Goal: Information Seeking & Learning: Learn about a topic

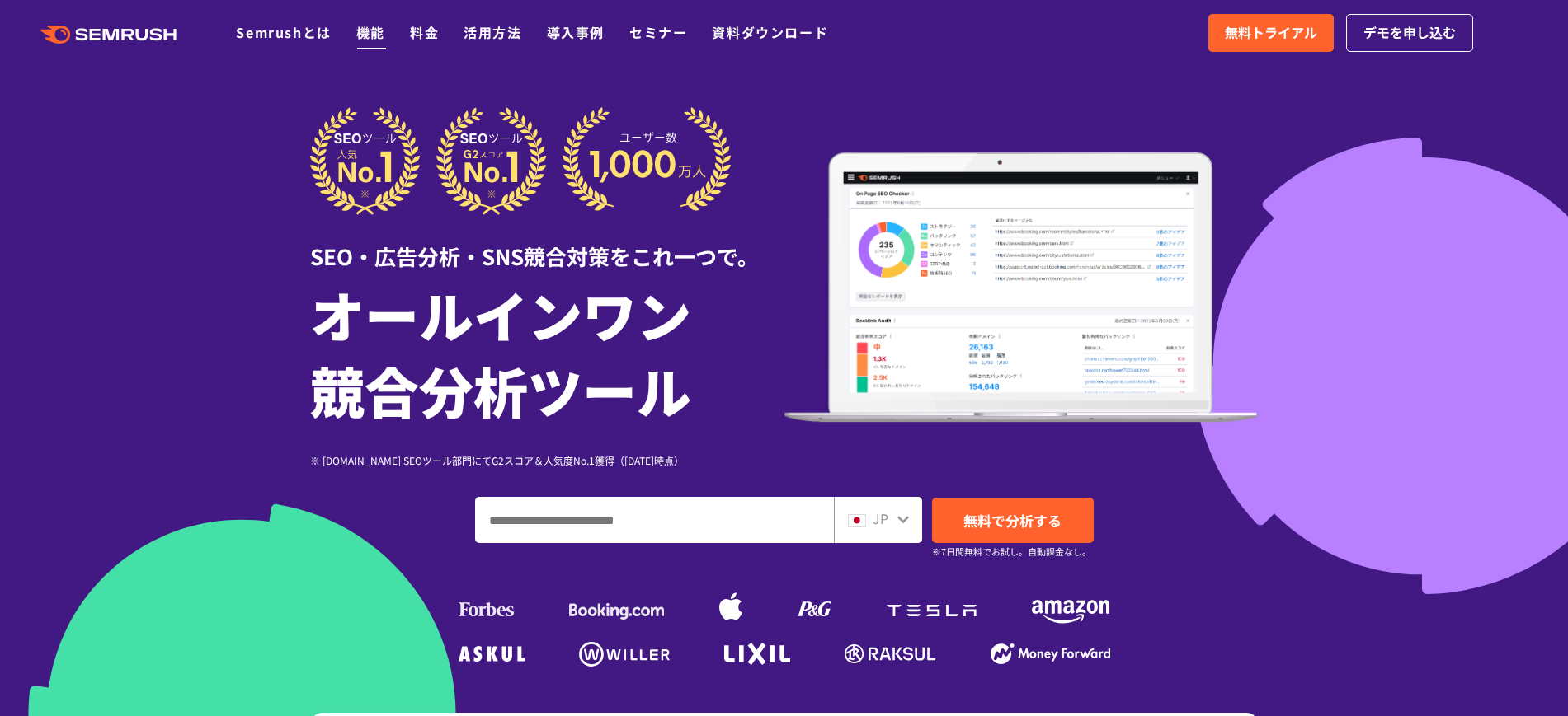
click at [362, 26] on link "機能" at bounding box center [370, 32] width 29 height 20
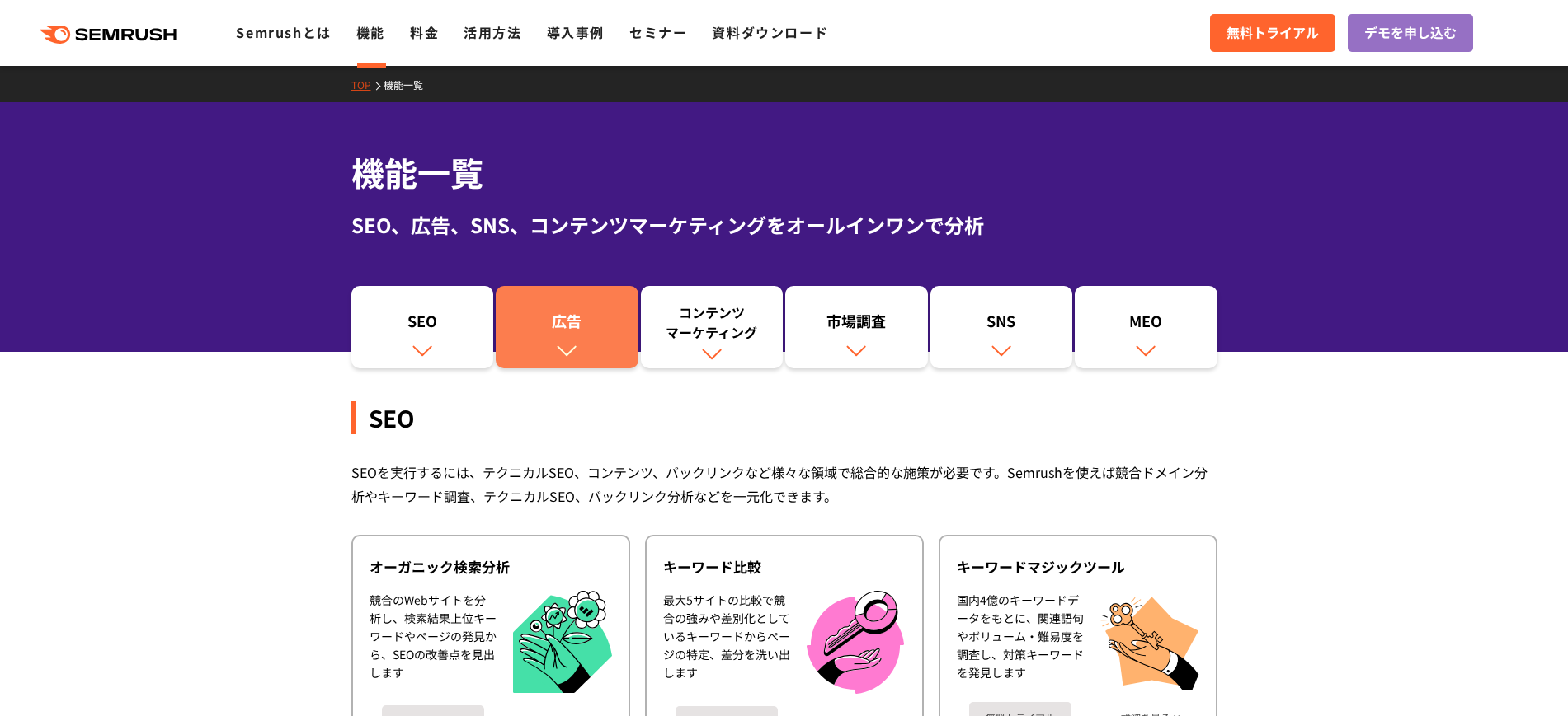
click at [559, 343] on img at bounding box center [567, 351] width 22 height 22
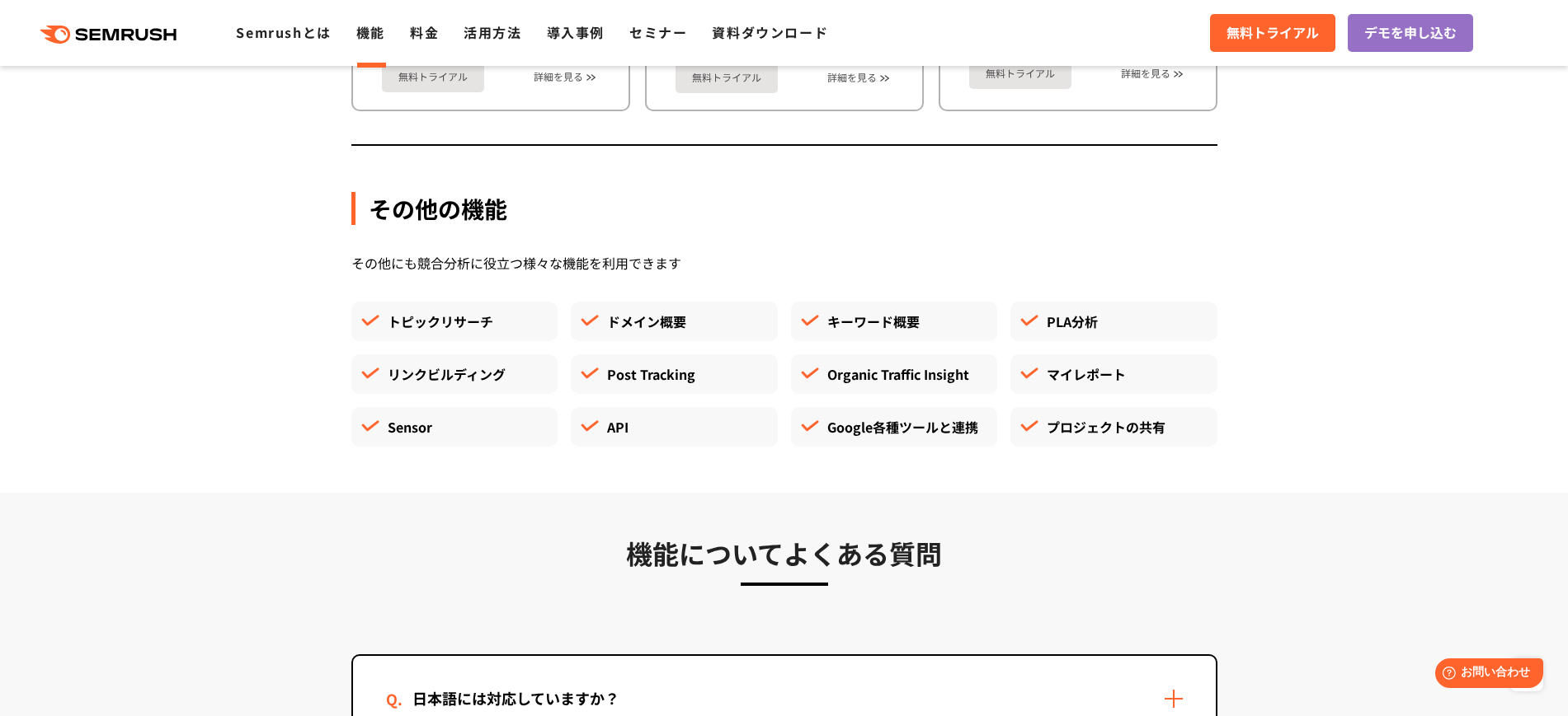
scroll to position [4250, 0]
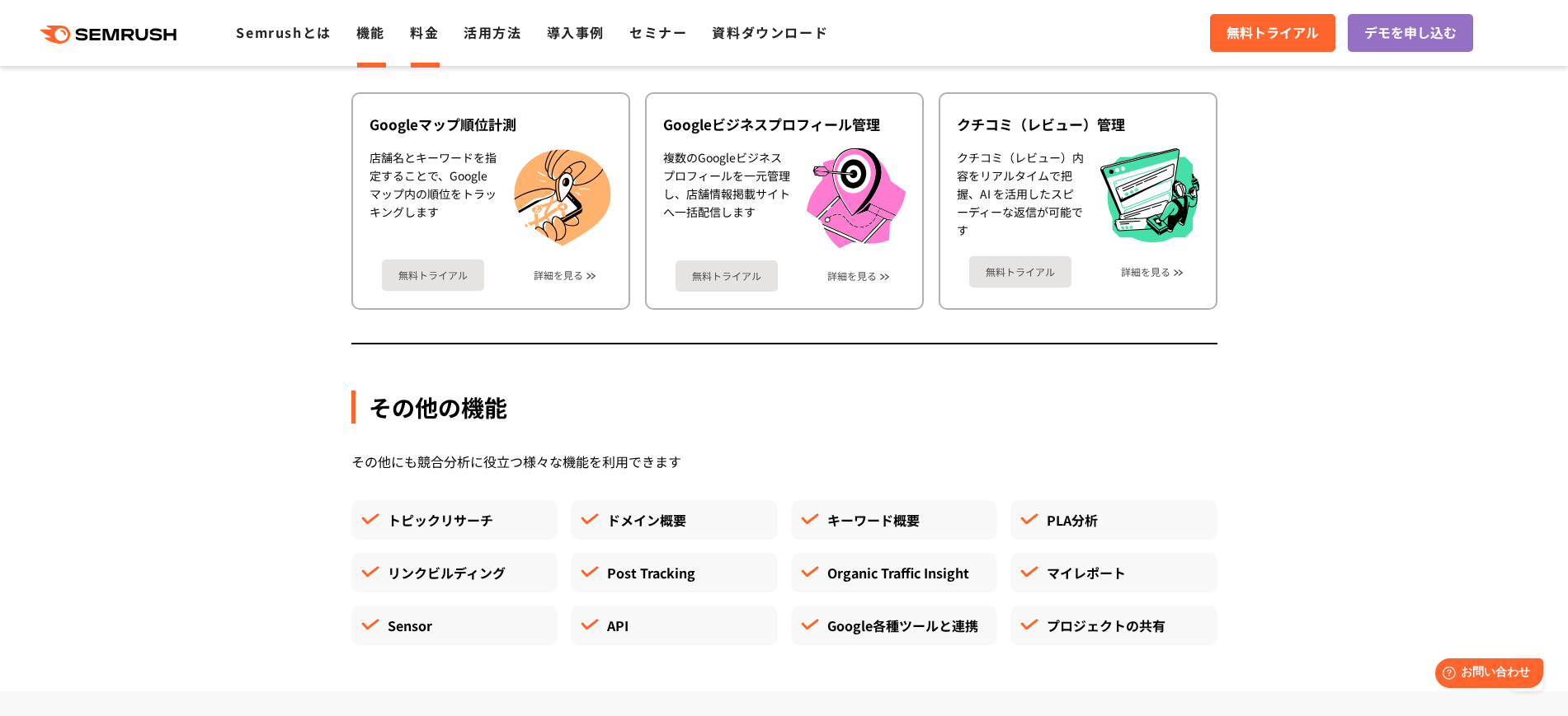
click at [435, 38] on link "料金" at bounding box center [424, 32] width 29 height 20
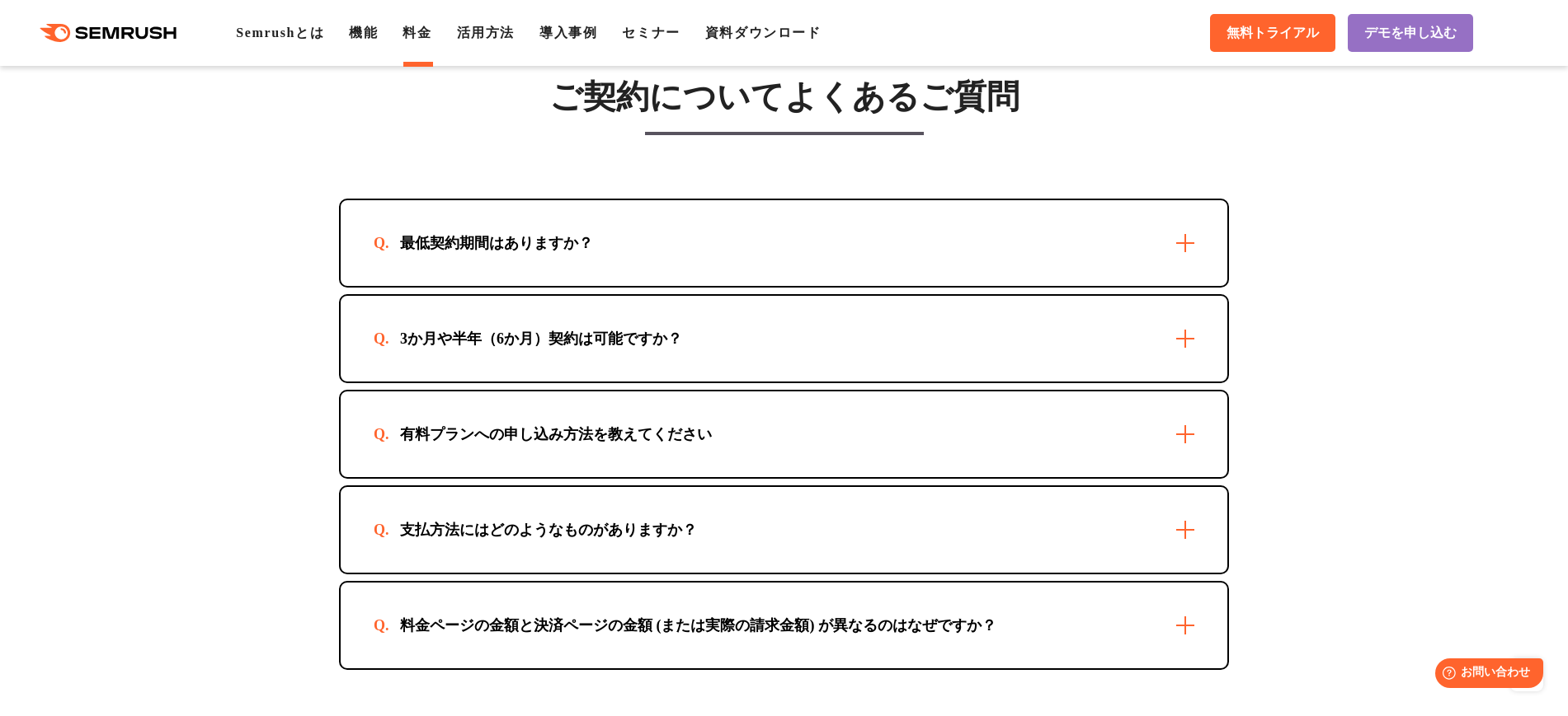
scroll to position [4638, 0]
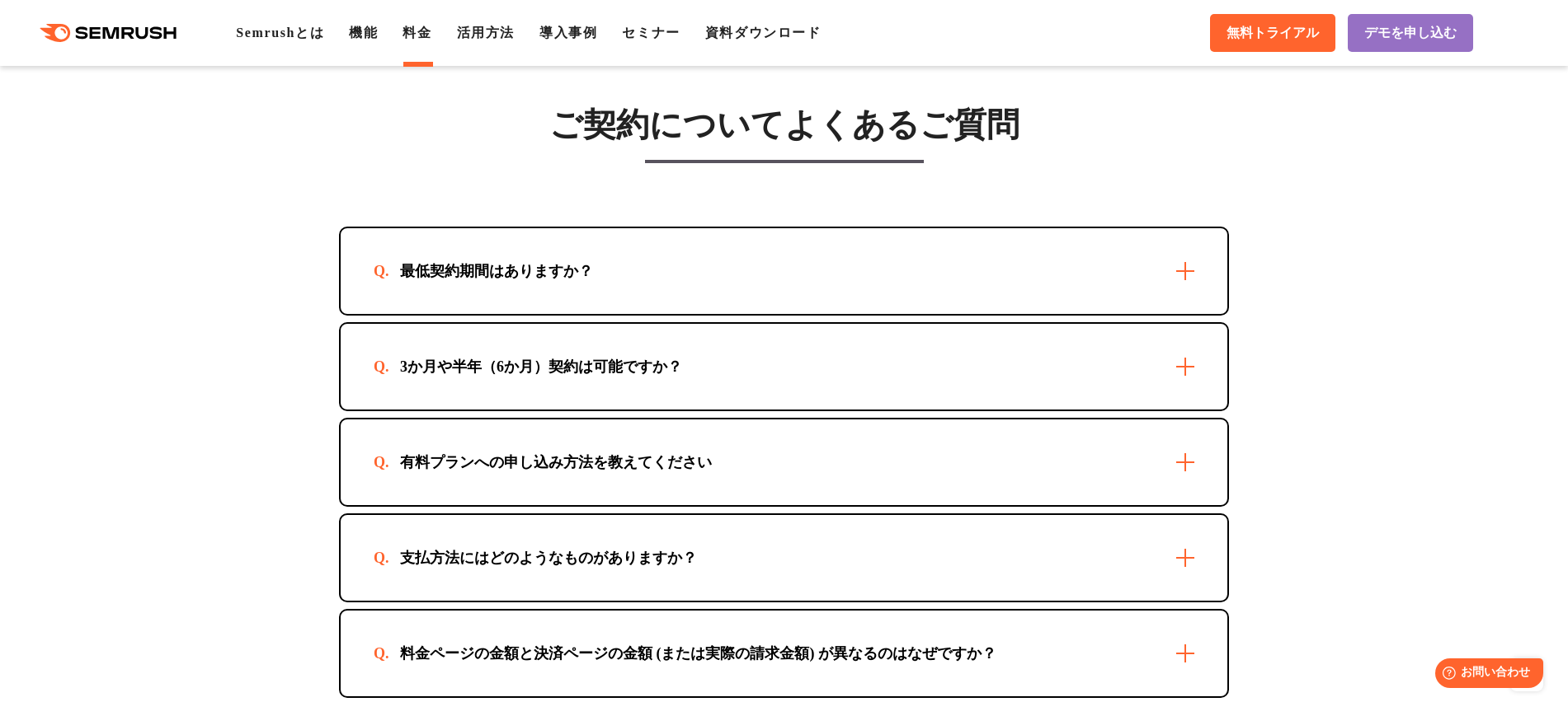
click at [1159, 302] on div "最低契約期間はありますか？" at bounding box center [784, 271] width 887 height 86
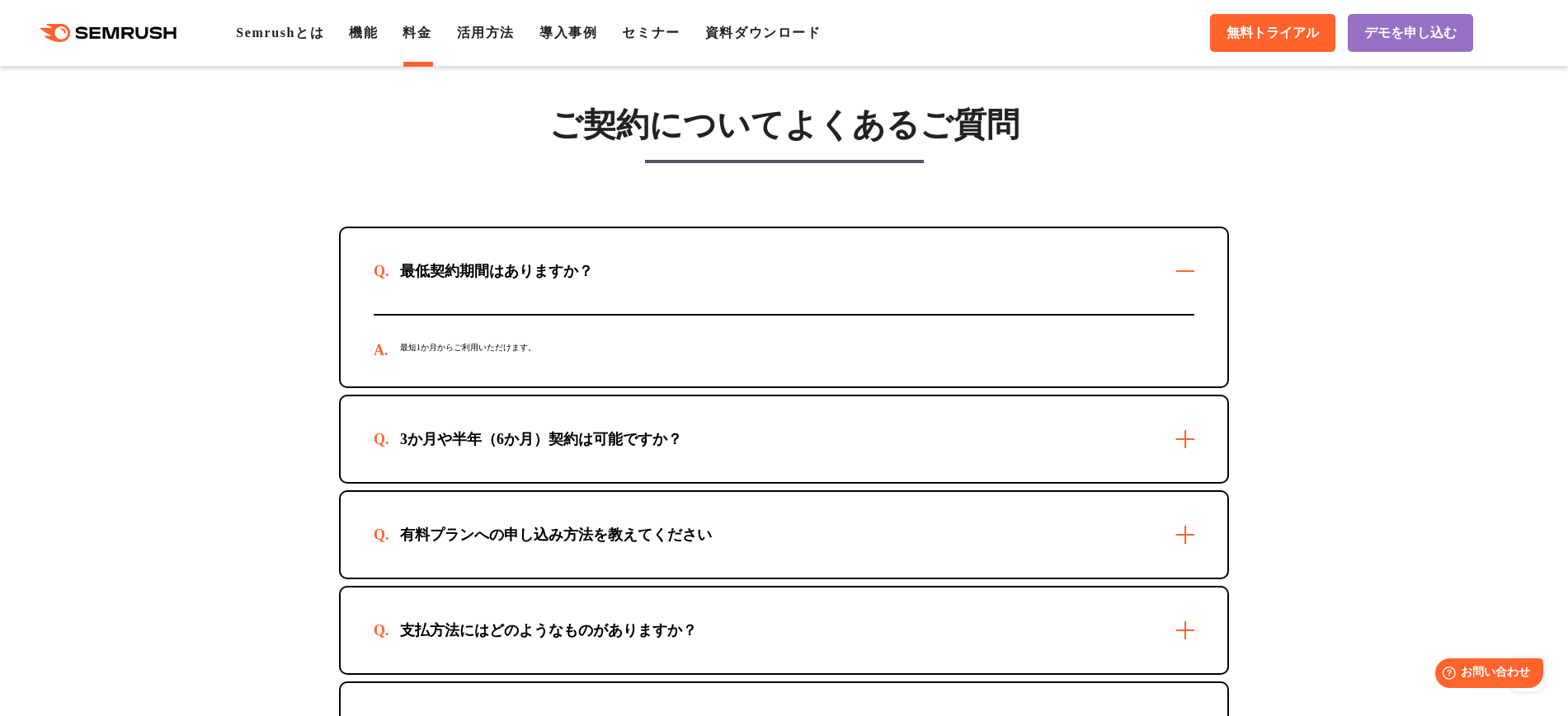
click at [1161, 283] on div "最低契約期間はありますか？" at bounding box center [784, 271] width 887 height 86
